Goal: Transaction & Acquisition: Purchase product/service

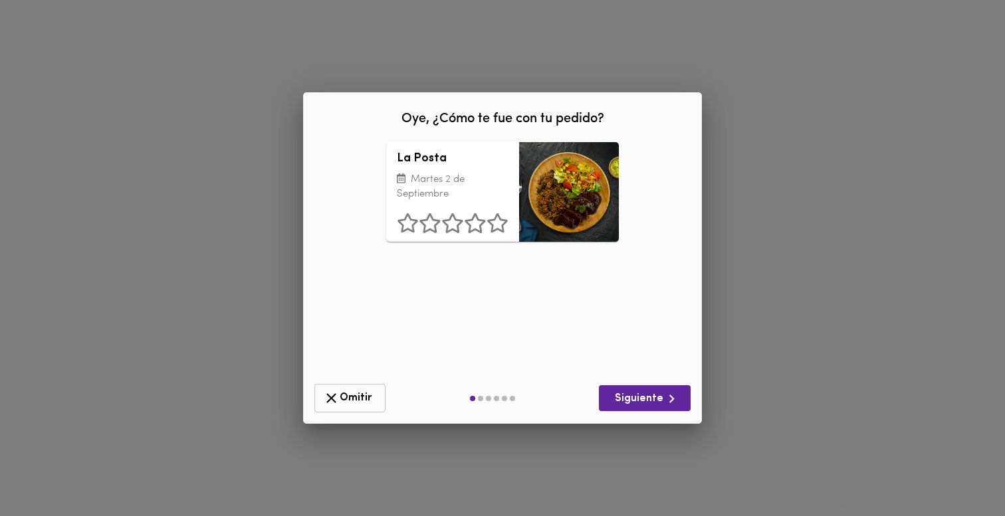
click at [337, 393] on icon "button" at bounding box center [331, 398] width 17 height 17
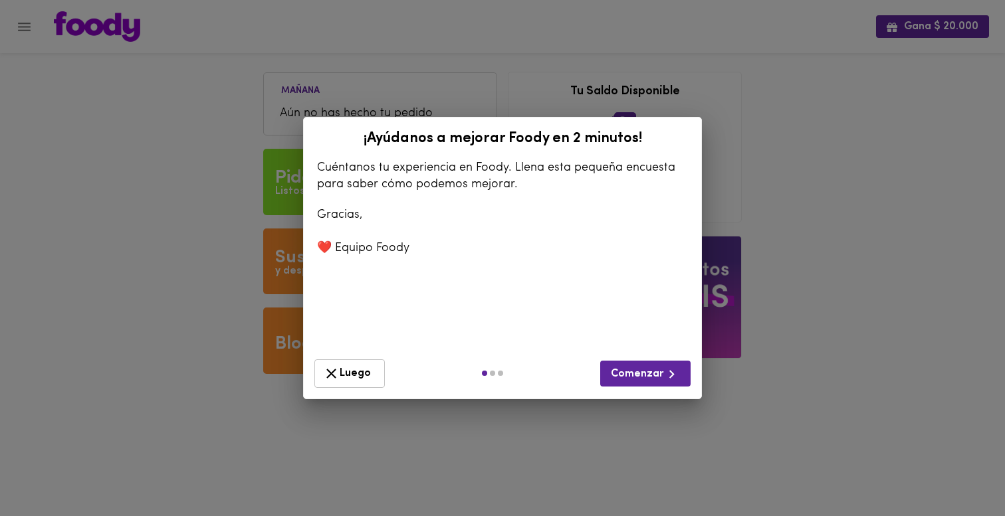
click at [337, 386] on button "Luego" at bounding box center [349, 373] width 70 height 29
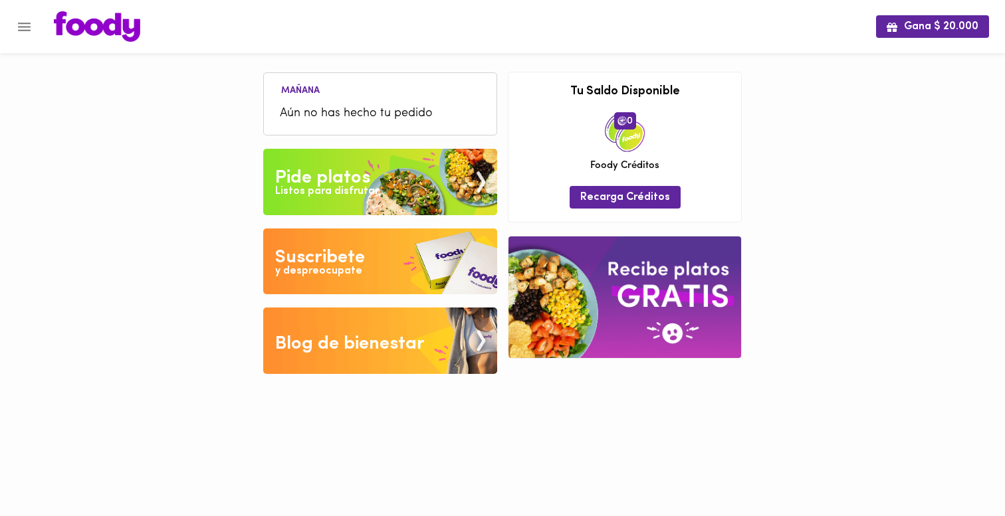
click at [306, 153] on img at bounding box center [380, 182] width 234 height 66
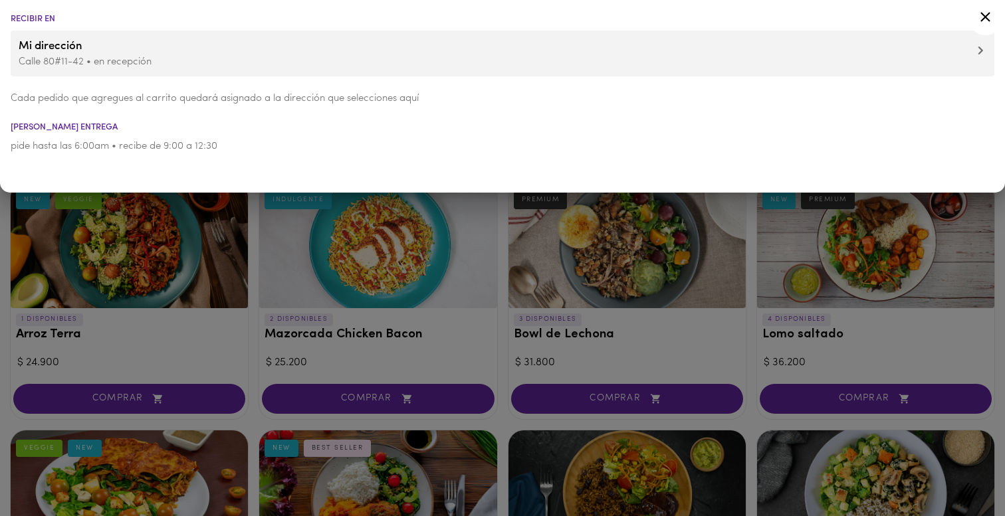
click at [254, 266] on div at bounding box center [502, 258] width 1005 height 516
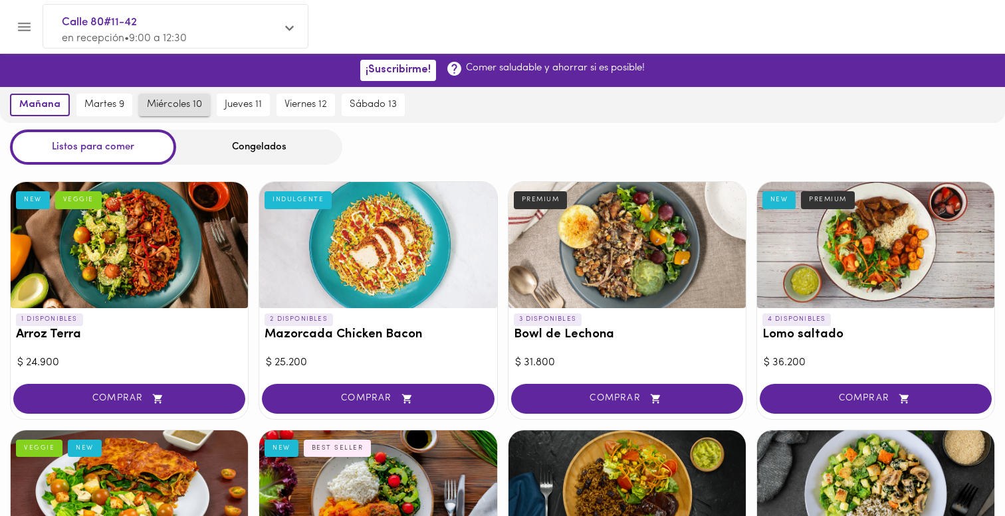
click at [163, 102] on span "miércoles 10" at bounding box center [174, 105] width 55 height 12
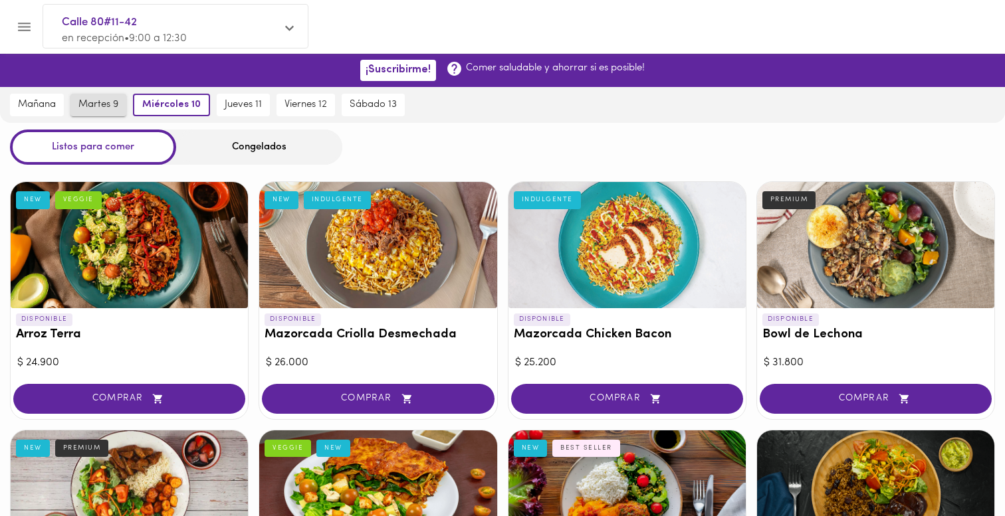
click at [117, 103] on span "martes 9" at bounding box center [98, 105] width 40 height 12
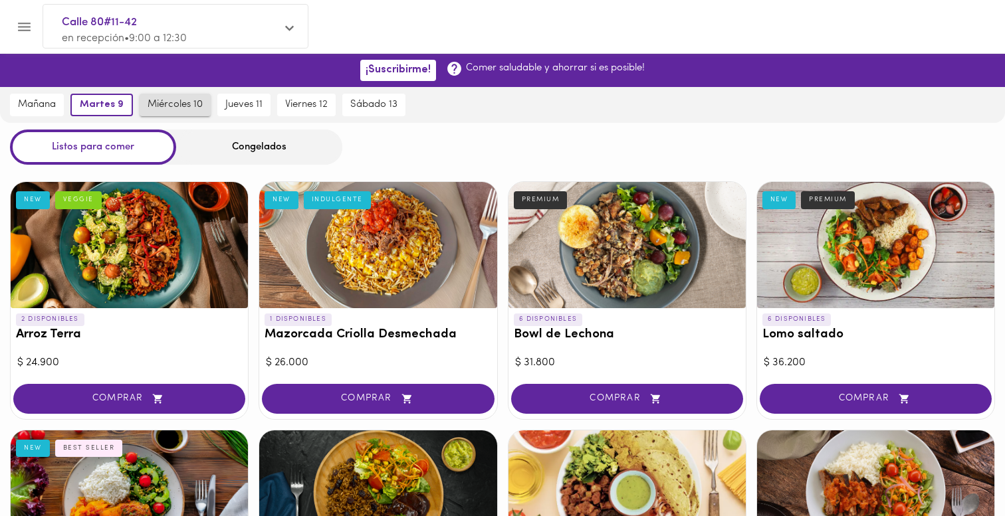
click at [184, 104] on span "miércoles 10" at bounding box center [174, 105] width 55 height 12
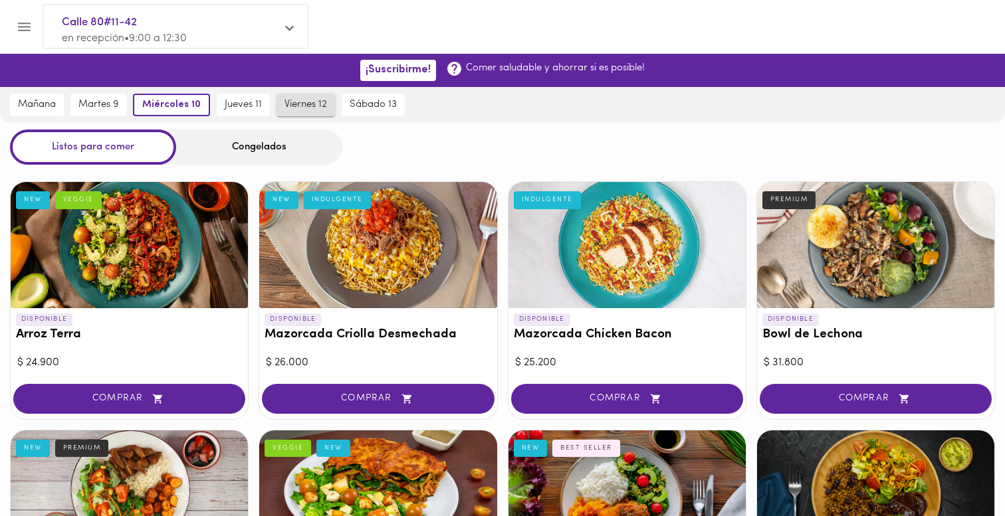
click at [300, 108] on span "viernes 12" at bounding box center [305, 105] width 43 height 12
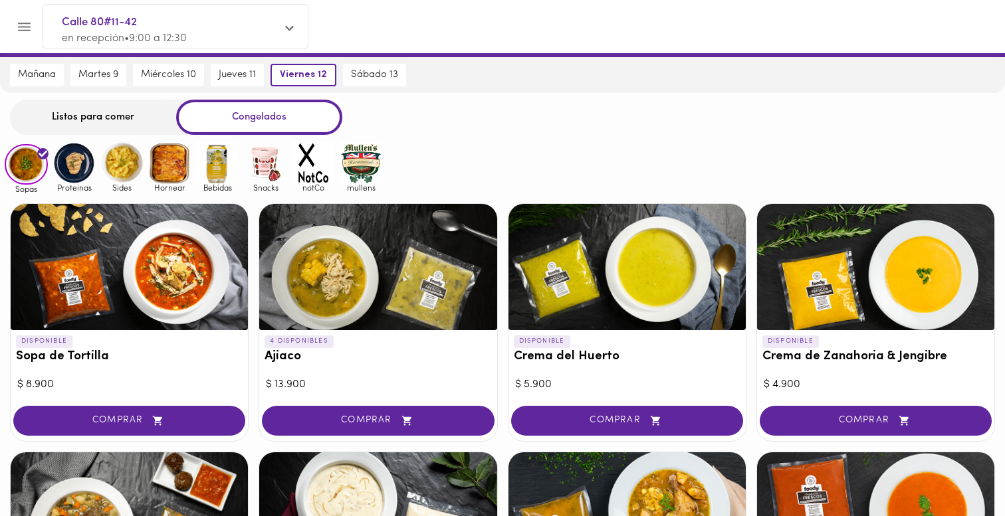
scroll to position [31, 0]
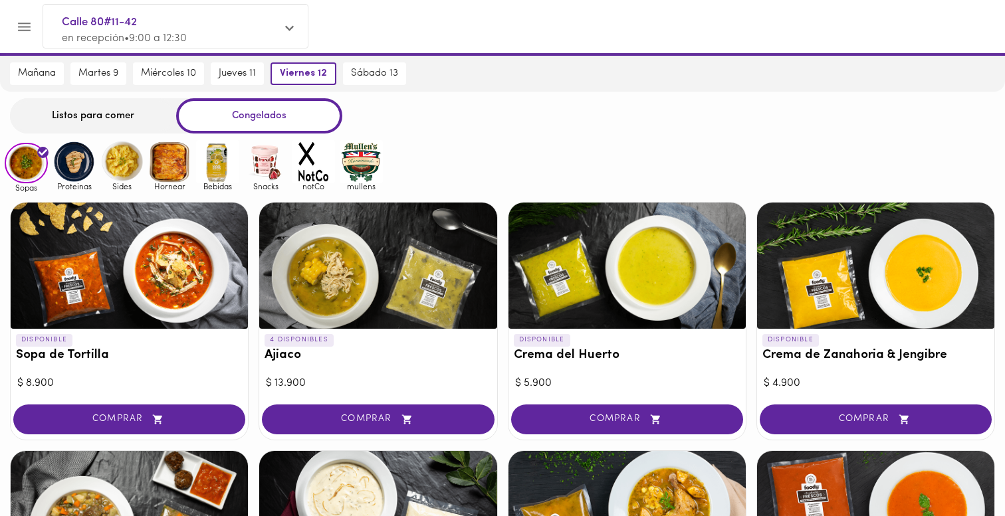
click at [106, 103] on div "Listos para comer" at bounding box center [93, 115] width 166 height 35
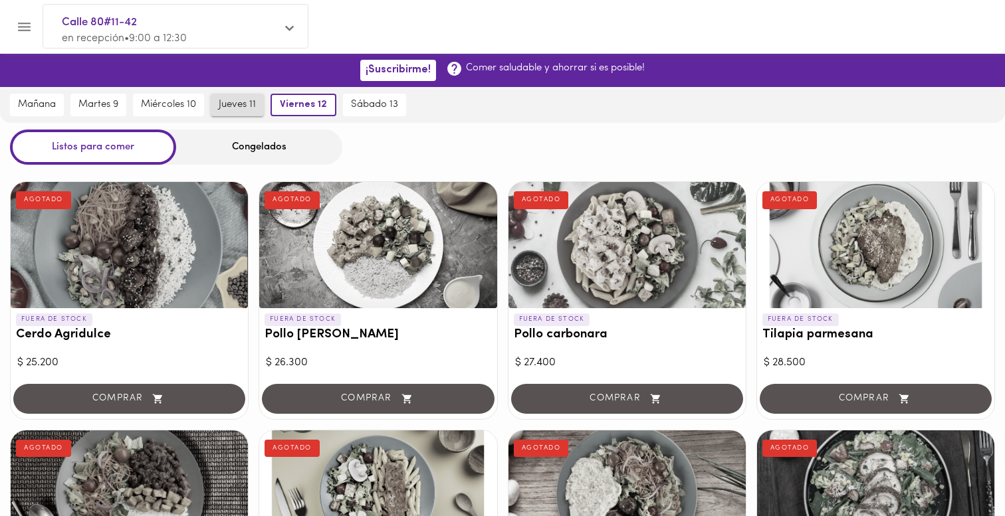
click at [224, 110] on span "jueves 11" at bounding box center [237, 105] width 37 height 12
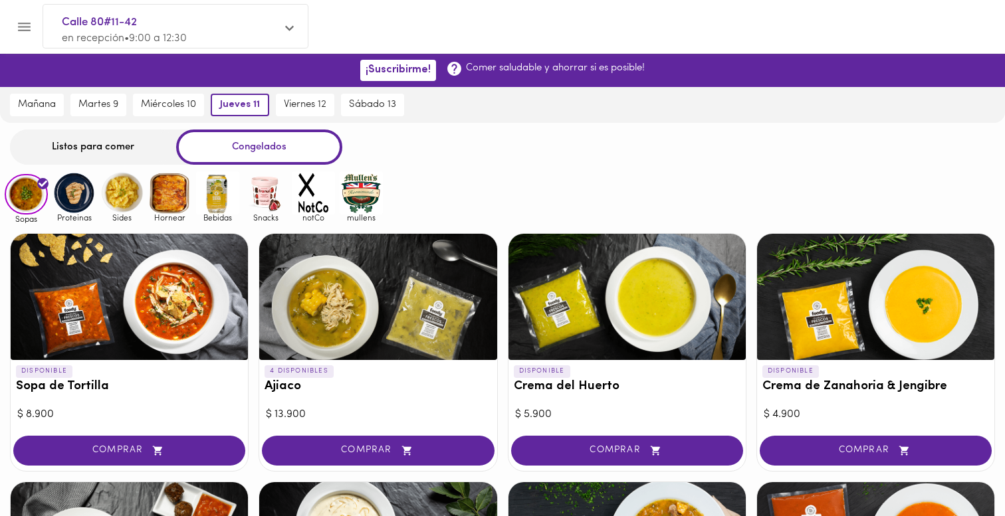
click at [117, 151] on div "Listos para comer" at bounding box center [93, 147] width 166 height 35
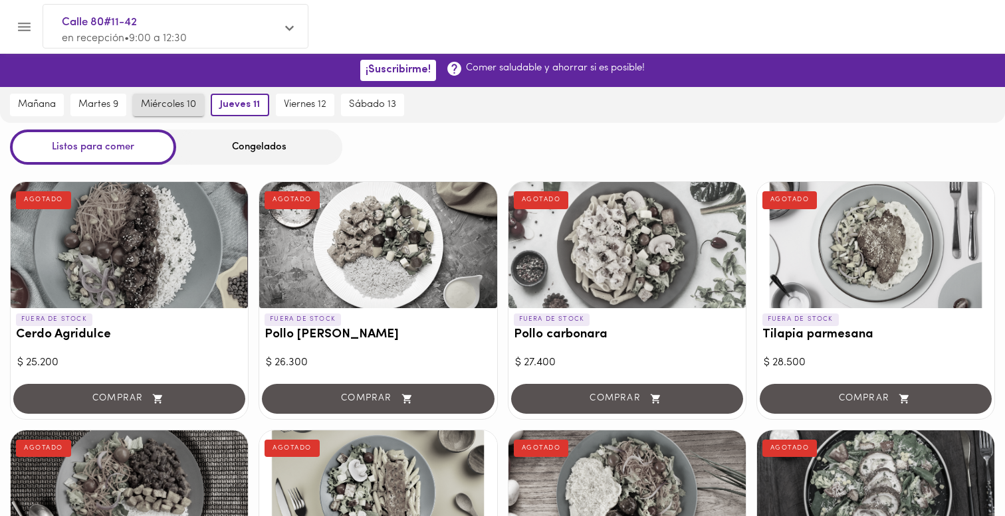
click at [187, 112] on button "miércoles 10" at bounding box center [168, 105] width 71 height 23
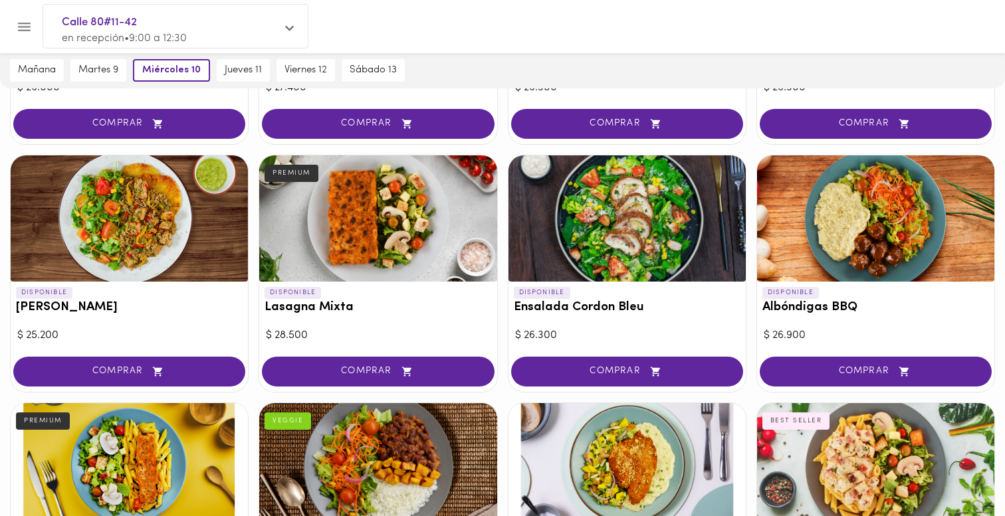
scroll to position [755, 0]
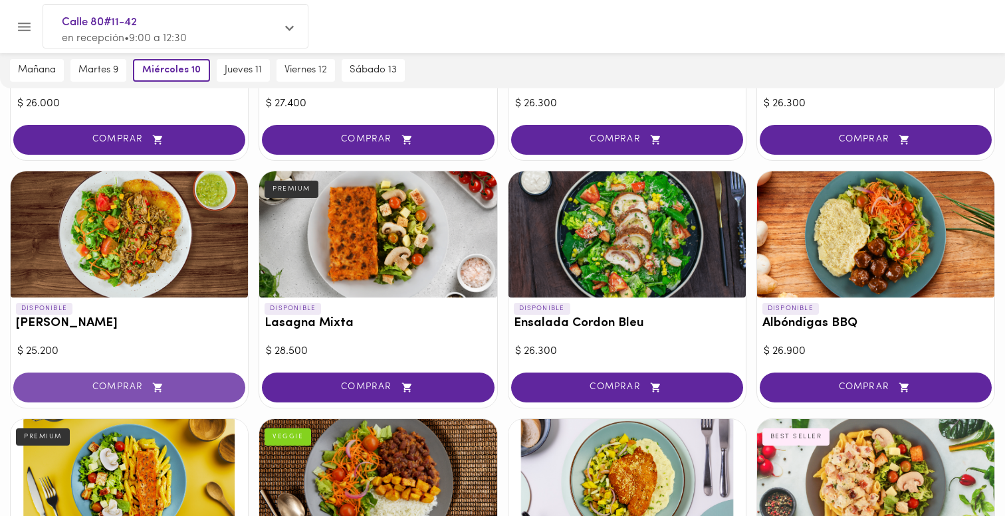
click at [169, 383] on span "COMPRAR" at bounding box center [129, 387] width 199 height 11
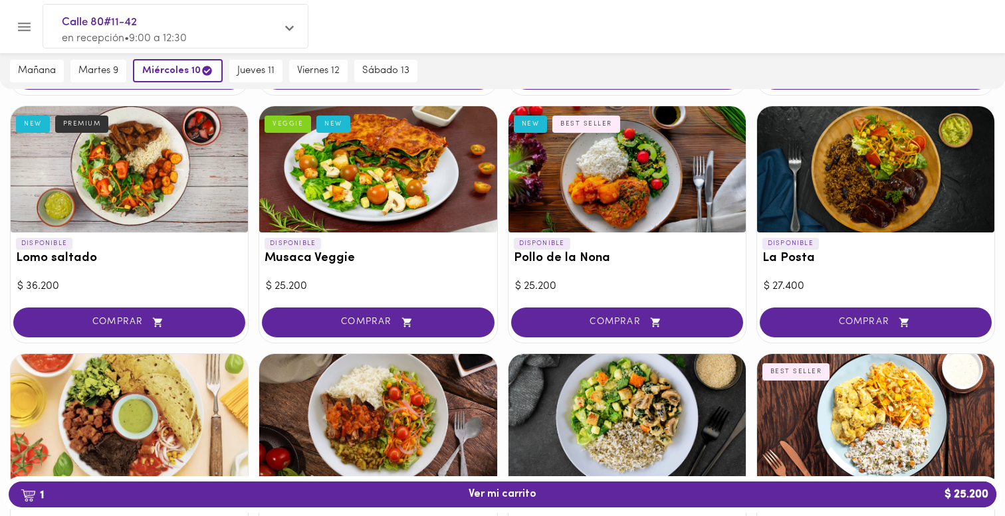
scroll to position [0, 0]
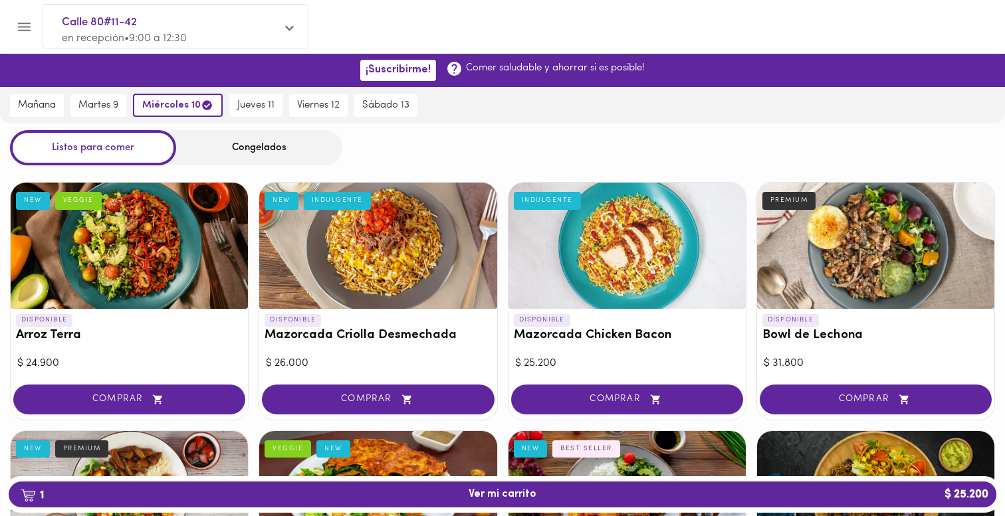
click at [272, 148] on div "Congelados" at bounding box center [259, 147] width 166 height 35
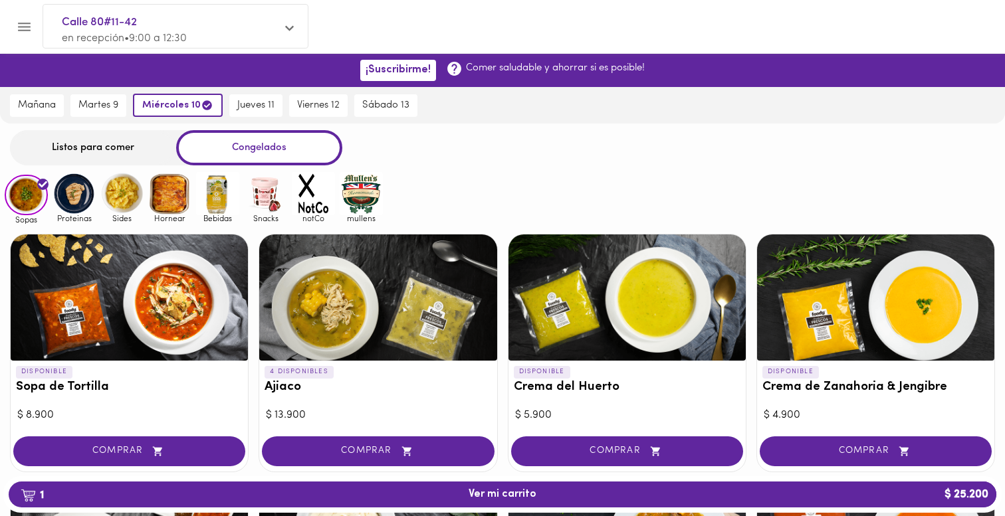
click at [221, 208] on img at bounding box center [217, 193] width 43 height 43
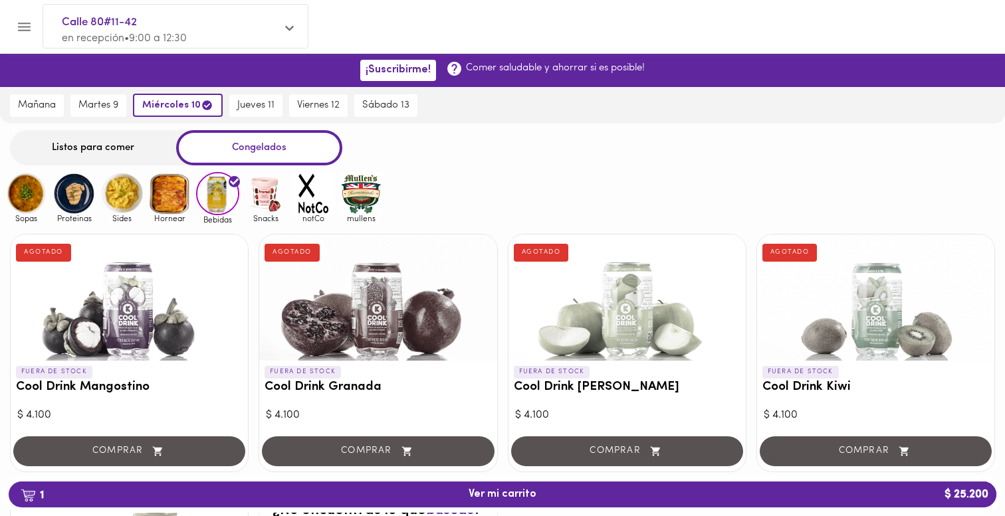
click at [369, 206] on img at bounding box center [360, 193] width 43 height 43
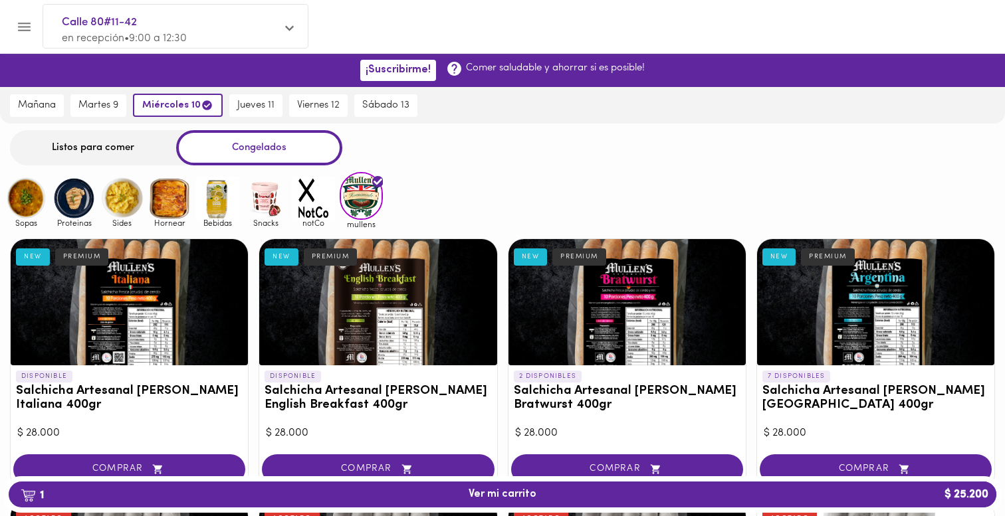
click at [308, 206] on img at bounding box center [313, 198] width 43 height 43
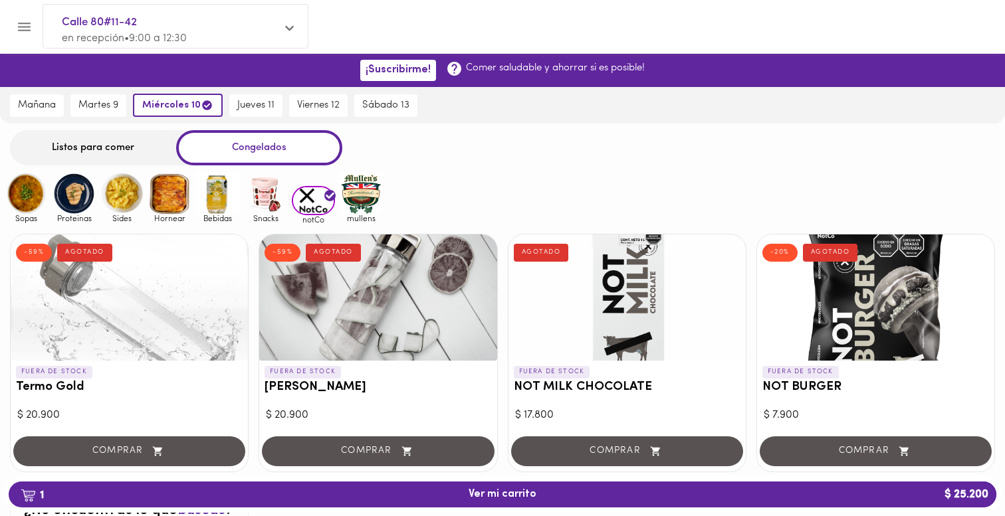
click at [261, 205] on img at bounding box center [265, 193] width 43 height 43
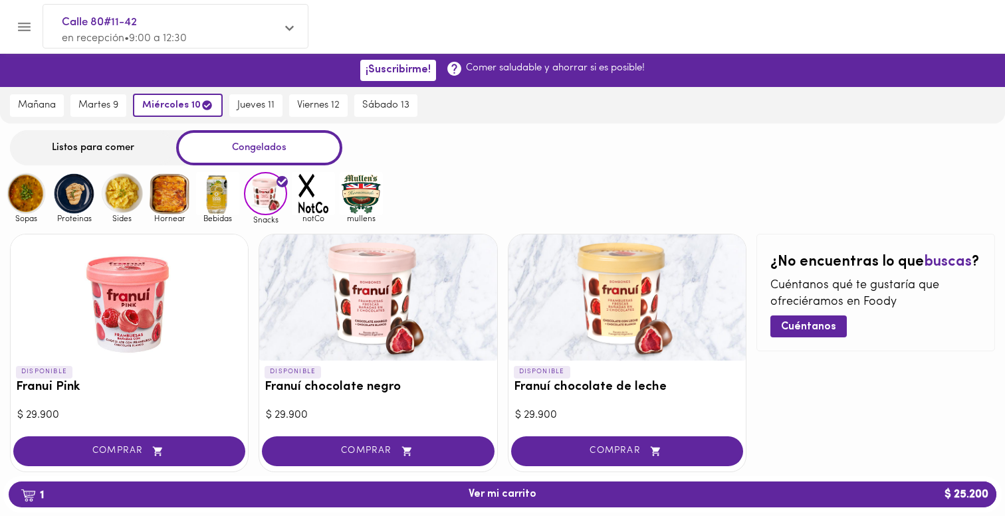
click at [219, 205] on img at bounding box center [217, 193] width 43 height 43
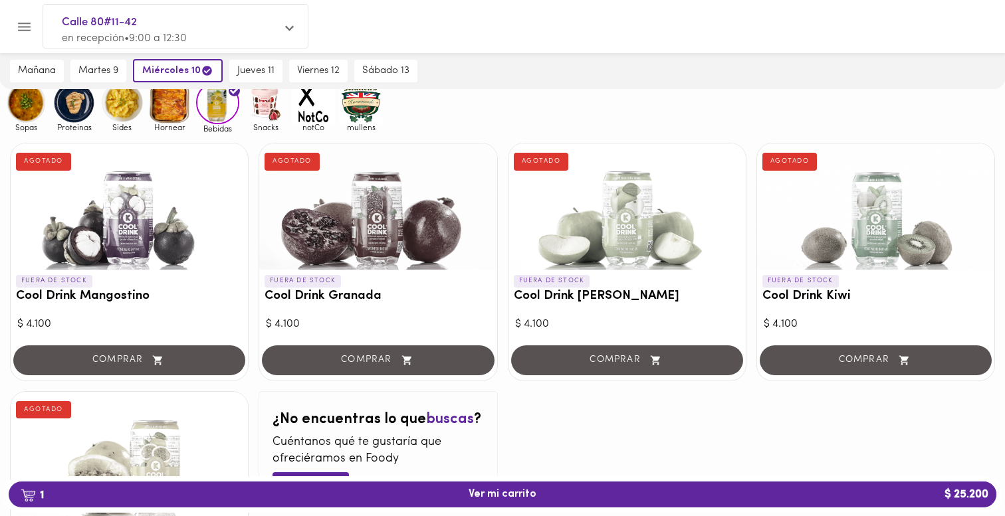
scroll to position [66, 0]
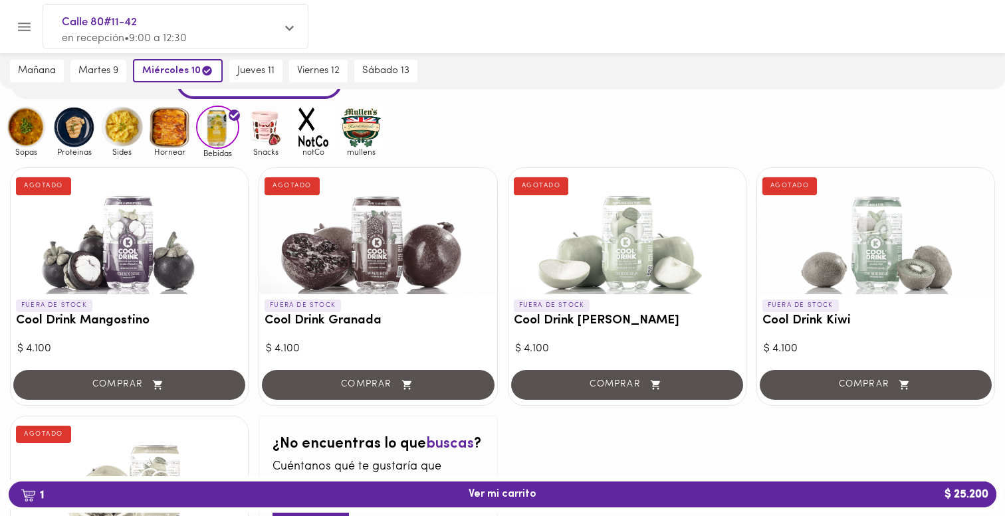
click at [179, 141] on img at bounding box center [169, 127] width 43 height 43
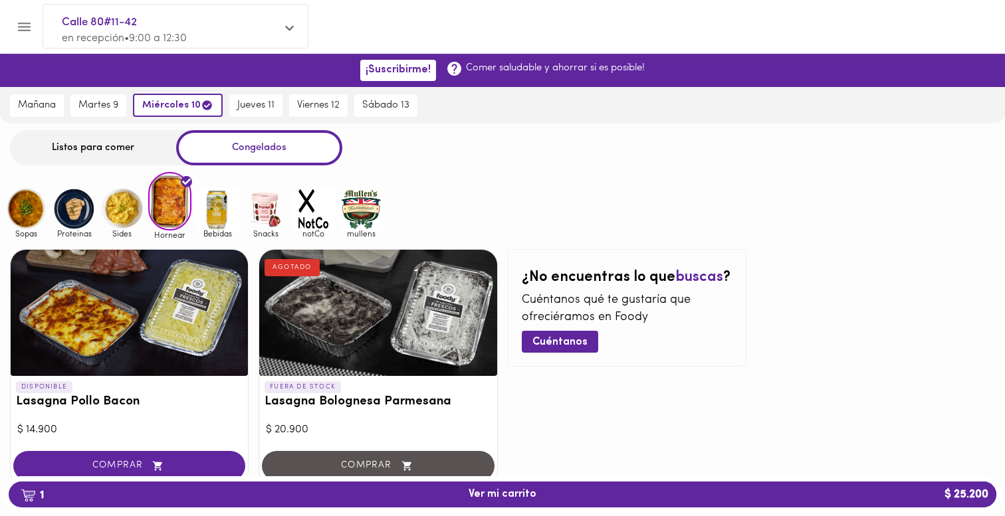
click at [124, 207] on img at bounding box center [121, 208] width 43 height 43
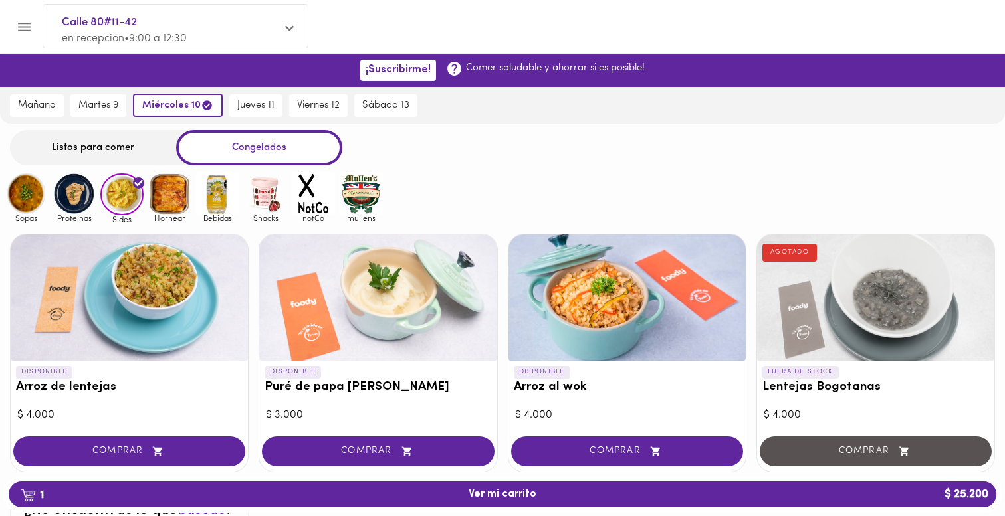
click at [89, 198] on img at bounding box center [73, 193] width 43 height 43
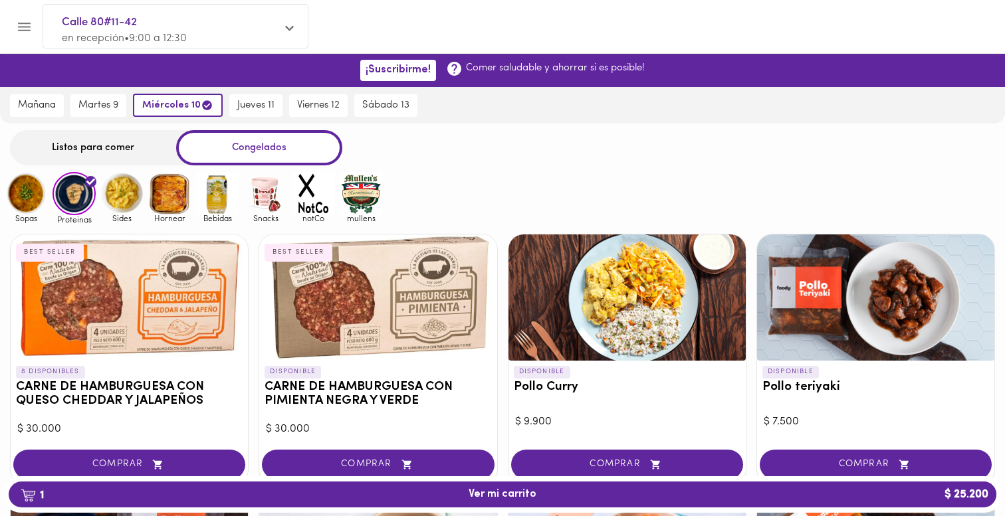
click at [31, 204] on img at bounding box center [26, 193] width 43 height 43
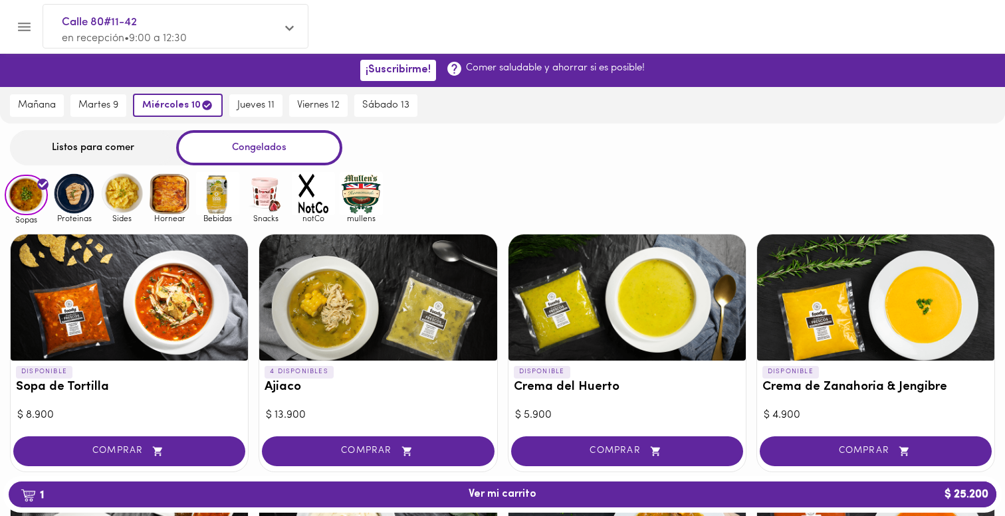
click at [67, 197] on img at bounding box center [73, 193] width 43 height 43
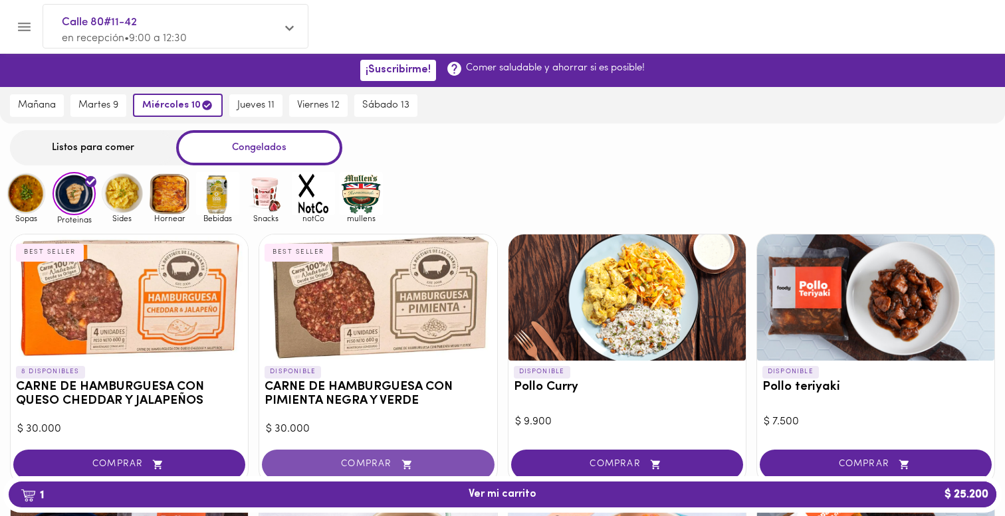
click at [365, 460] on span "COMPRAR" at bounding box center [377, 464] width 199 height 11
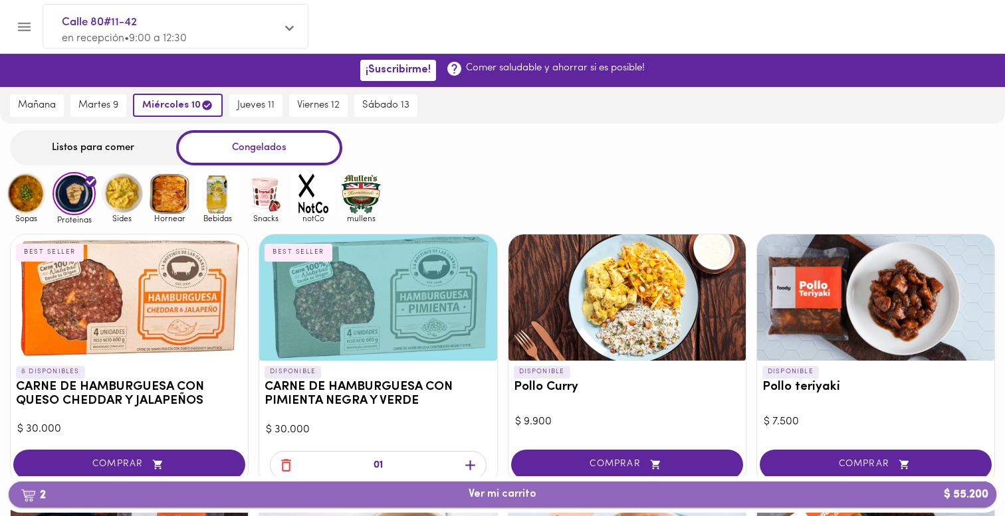
click at [658, 498] on span "2 Ver mi carrito $ 55.200" at bounding box center [502, 494] width 966 height 13
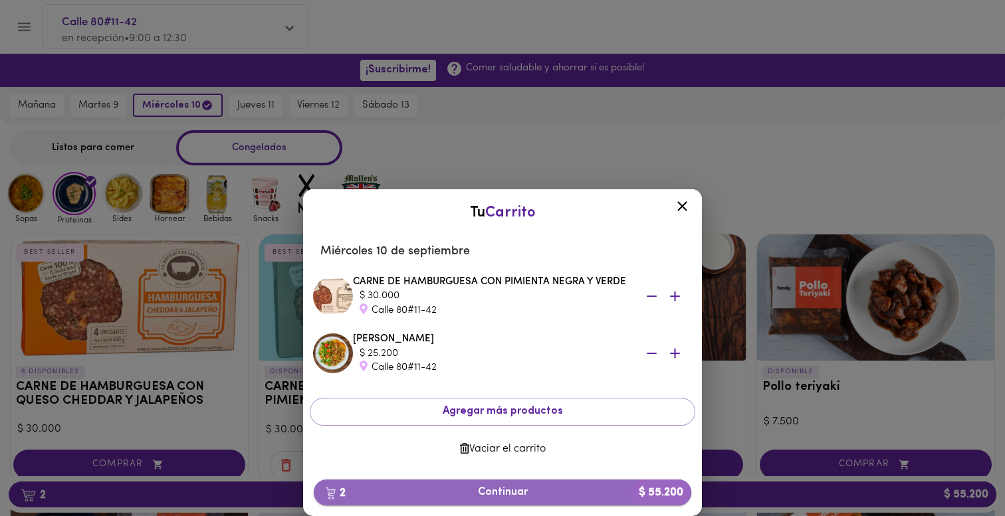
click at [605, 493] on span "2 Continuar $ 55.200" at bounding box center [502, 492] width 356 height 13
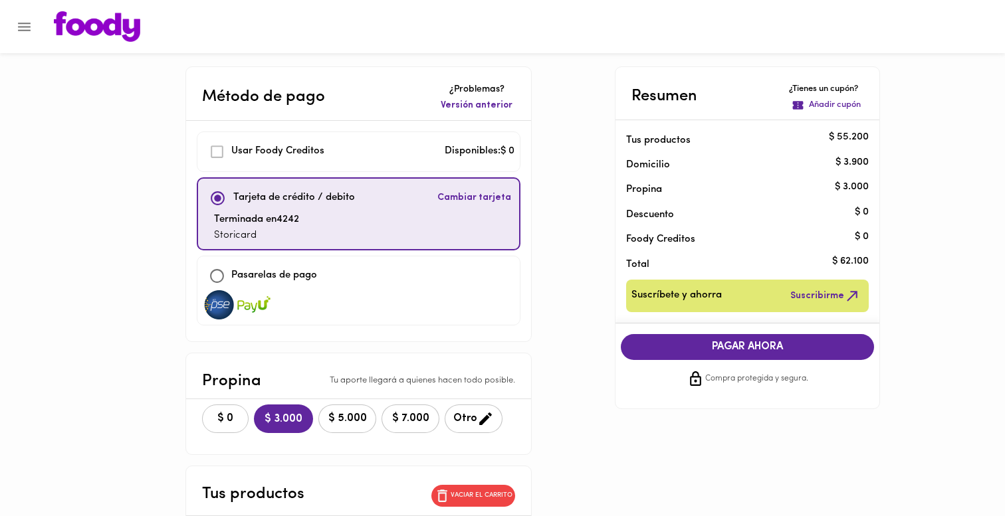
click at [211, 423] on span "$ 0" at bounding box center [225, 419] width 29 height 13
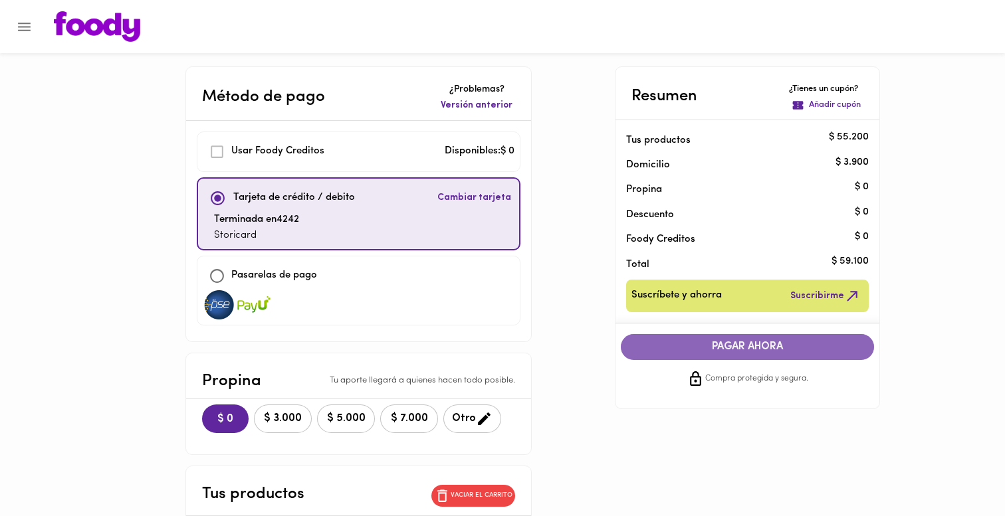
click at [762, 347] on span "PAGAR AHORA" at bounding box center [747, 347] width 227 height 13
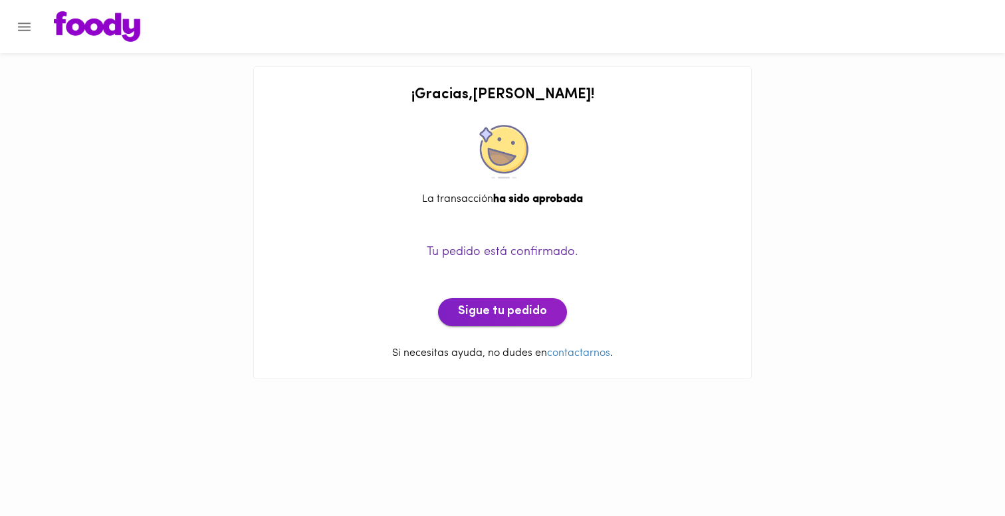
click at [530, 314] on span "Sigue tu pedido" at bounding box center [502, 312] width 89 height 15
